Goal: Task Accomplishment & Management: Use online tool/utility

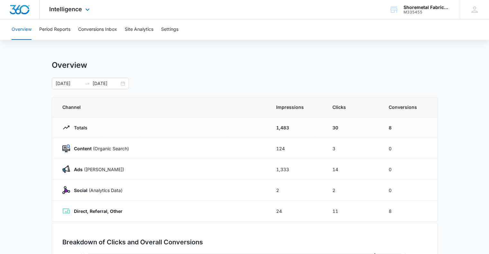
click at [73, 14] on div "Intelligence Apps Reputation Websites Forms CRM Email Social Content Ads Intell…" at bounding box center [70, 9] width 61 height 19
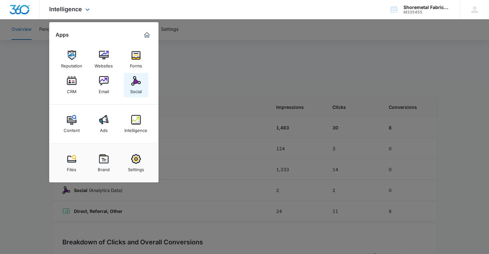
click at [137, 86] on div "Social" at bounding box center [136, 90] width 12 height 8
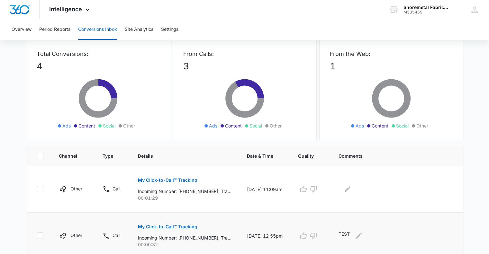
scroll to position [64, 0]
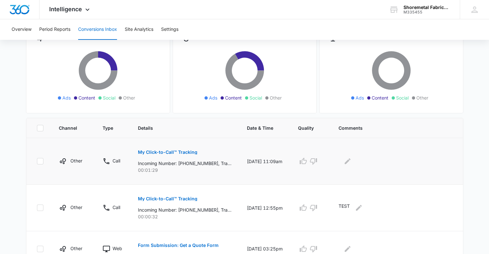
click at [181, 153] on p "My Click-to-Call™ Tracking" at bounding box center [167, 152] width 59 height 4
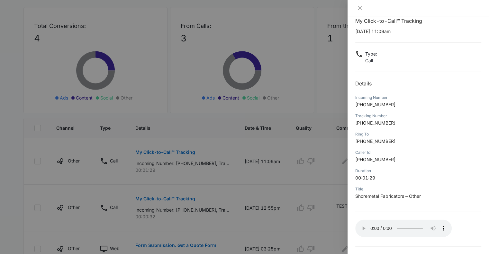
scroll to position [0, 0]
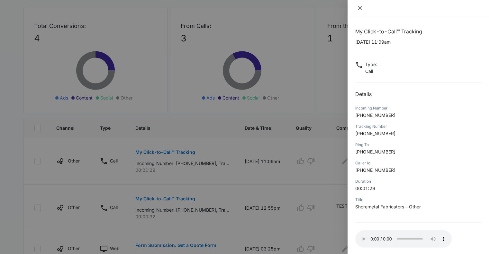
click at [363, 8] on button "Close" at bounding box center [359, 8] width 9 height 6
